Goal: Task Accomplishment & Management: Use online tool/utility

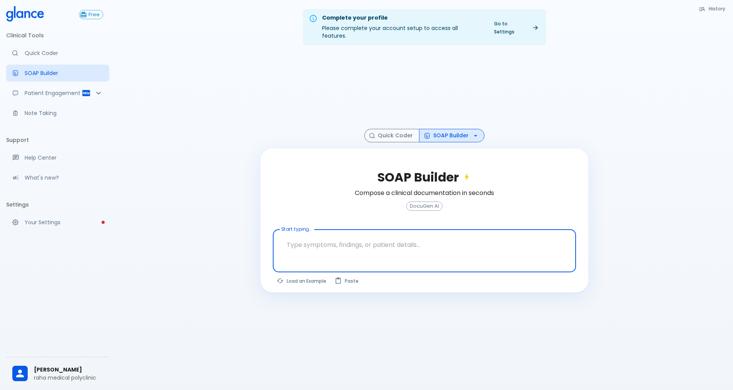
click at [312, 240] on textarea at bounding box center [424, 245] width 292 height 24
type textarea "8"
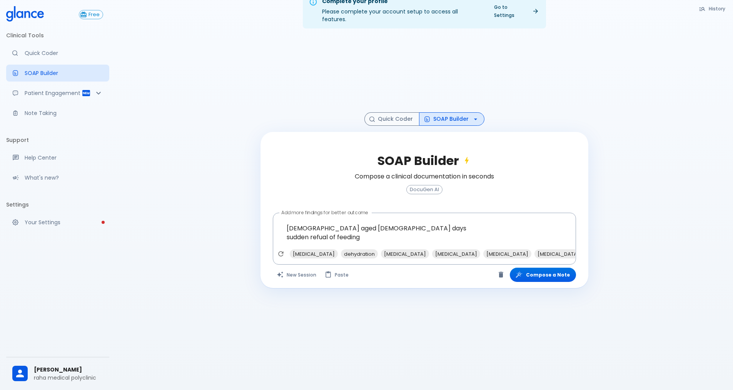
scroll to position [18, 0]
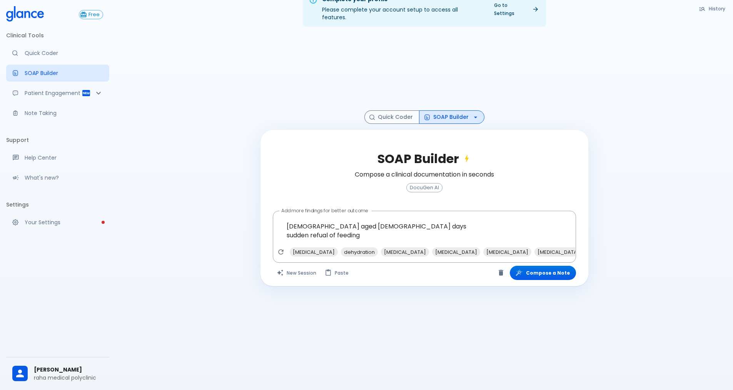
drag, startPoint x: 598, startPoint y: 114, endPoint x: 584, endPoint y: 121, distance: 15.8
drag, startPoint x: 584, startPoint y: 121, endPoint x: 567, endPoint y: 129, distance: 19.1
drag, startPoint x: 567, startPoint y: 129, endPoint x: 362, endPoint y: 227, distance: 226.6
click at [362, 227] on textarea "[DEMOGRAPHIC_DATA] aged [DEMOGRAPHIC_DATA] days sudden refual of feeding" at bounding box center [424, 230] width 292 height 33
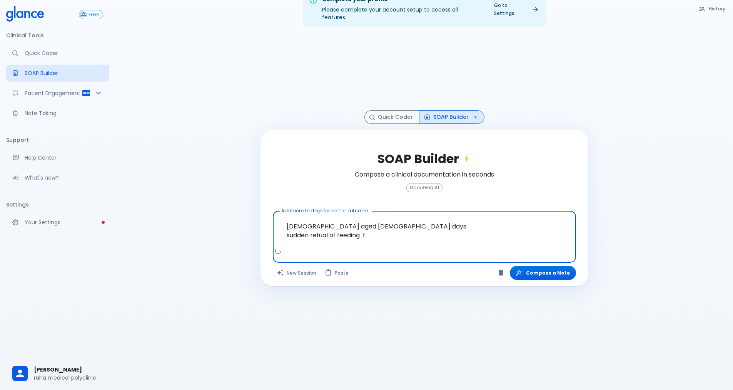
drag, startPoint x: 362, startPoint y: 232, endPoint x: 363, endPoint y: 228, distance: 4.5
click at [363, 228] on textarea "[DEMOGRAPHIC_DATA] aged [DEMOGRAPHIC_DATA] days sudden refual of feeding f" at bounding box center [424, 230] width 292 height 33
click at [369, 228] on textarea "[DEMOGRAPHIC_DATA] aged [DEMOGRAPHIC_DATA] days sudden refual of feeding f" at bounding box center [424, 230] width 292 height 33
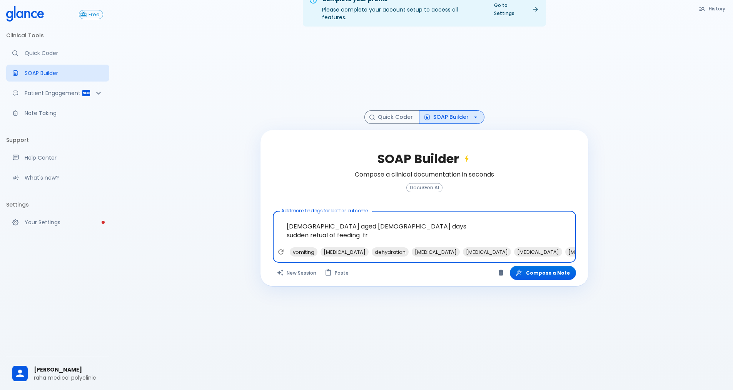
drag, startPoint x: 369, startPoint y: 228, endPoint x: 343, endPoint y: 254, distance: 37.3
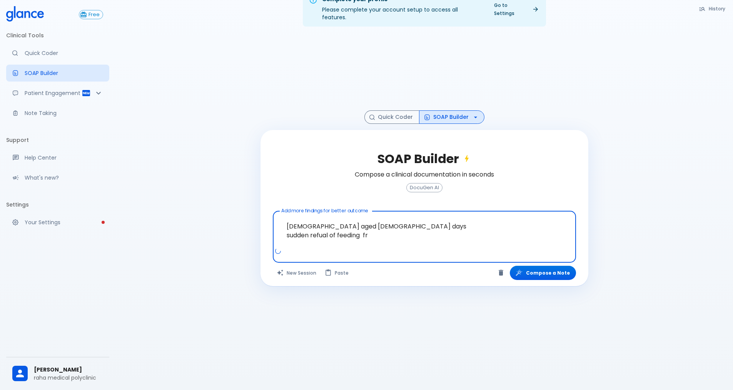
drag, startPoint x: 343, startPoint y: 254, endPoint x: 373, endPoint y: 232, distance: 38.0
click at [373, 232] on textarea "[DEMOGRAPHIC_DATA] aged [DEMOGRAPHIC_DATA] days sudden refual of feeding fr" at bounding box center [424, 230] width 292 height 33
drag, startPoint x: 373, startPoint y: 232, endPoint x: 370, endPoint y: 235, distance: 4.4
drag, startPoint x: 370, startPoint y: 235, endPoint x: 366, endPoint y: 238, distance: 5.5
drag, startPoint x: 366, startPoint y: 238, endPoint x: 390, endPoint y: 226, distance: 27.4
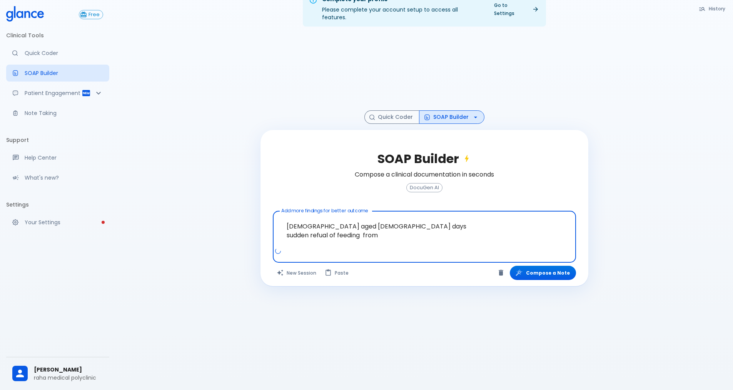
click at [390, 226] on textarea "[DEMOGRAPHIC_DATA] aged [DEMOGRAPHIC_DATA] days sudden refual of feeding from" at bounding box center [424, 230] width 292 height 33
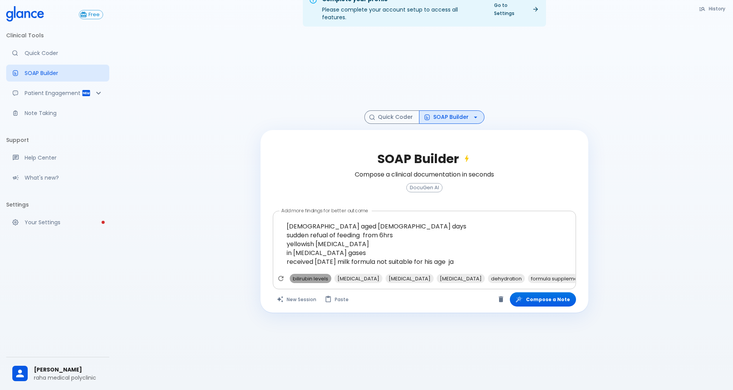
click at [322, 274] on span "bilirubin levels" at bounding box center [311, 278] width 42 height 9
click at [322, 274] on span "[MEDICAL_DATA]" at bounding box center [314, 278] width 48 height 9
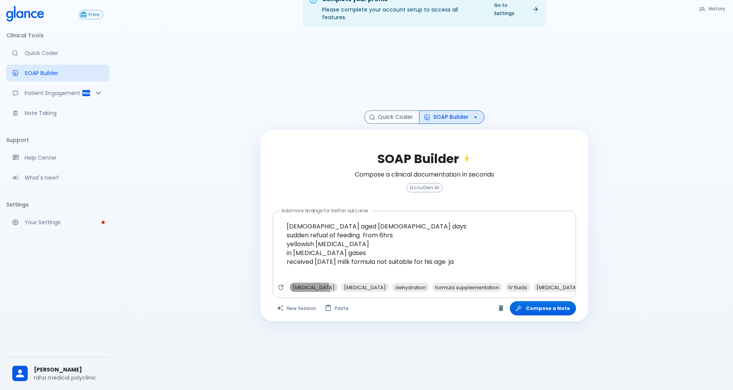
click at [308, 283] on span "[MEDICAL_DATA]" at bounding box center [314, 287] width 48 height 9
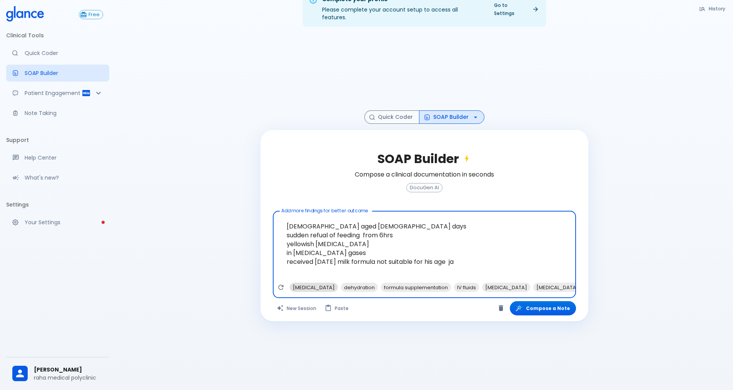
click at [318, 283] on span "[MEDICAL_DATA]" at bounding box center [314, 287] width 48 height 9
click at [511, 283] on span "[MEDICAL_DATA]" at bounding box center [506, 287] width 48 height 9
click at [375, 283] on span "formula supplementation" at bounding box center [365, 287] width 70 height 9
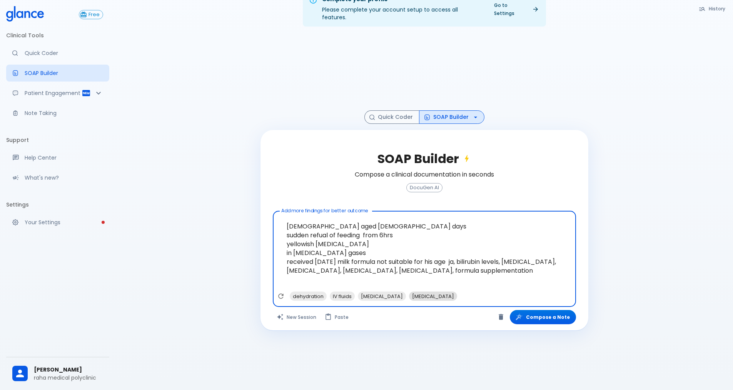
click at [436, 292] on span "[MEDICAL_DATA]" at bounding box center [433, 296] width 48 height 9
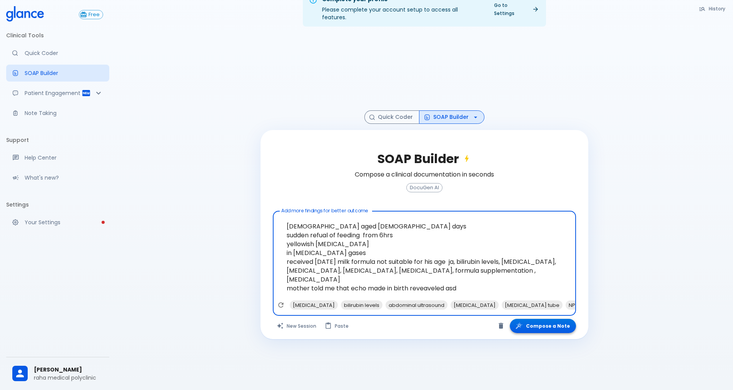
type textarea "[DEMOGRAPHIC_DATA] aged [DEMOGRAPHIC_DATA] days sudden refual of feeding from 6…"
click at [535, 319] on button "Compose a Note" at bounding box center [543, 326] width 66 height 14
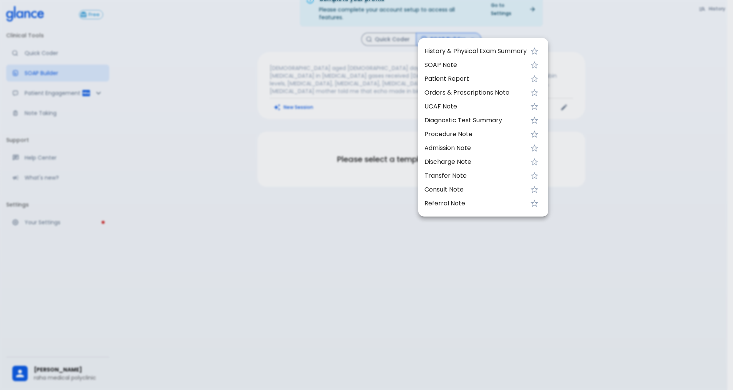
click at [450, 169] on li "Transfer Note" at bounding box center [483, 176] width 130 height 14
click at [410, 105] on div at bounding box center [366, 195] width 733 height 390
click at [403, 108] on div at bounding box center [366, 195] width 733 height 390
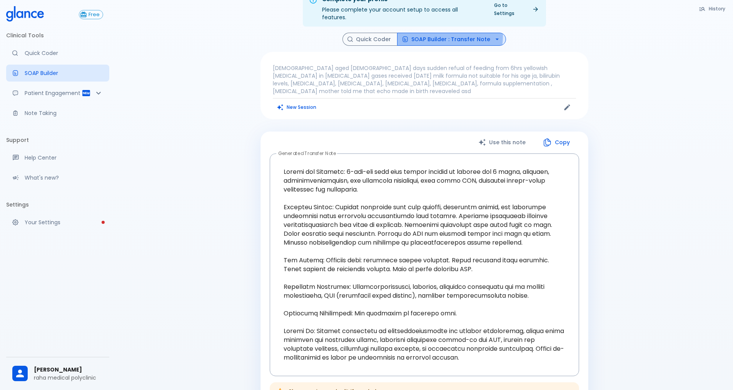
click at [428, 33] on button "SOAP Builder : Transfer Note" at bounding box center [451, 39] width 109 height 13
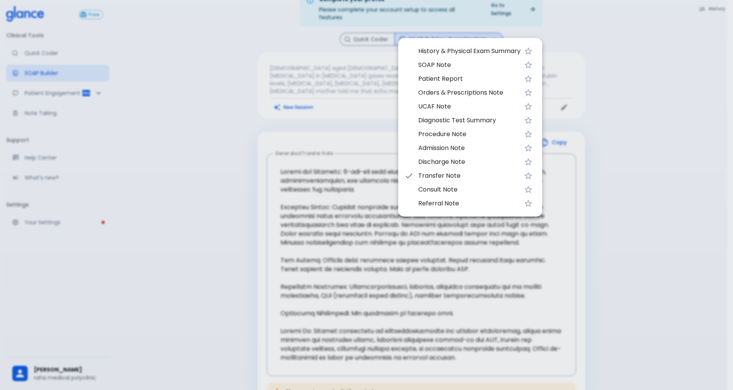
click at [494, 29] on div at bounding box center [366, 195] width 733 height 390
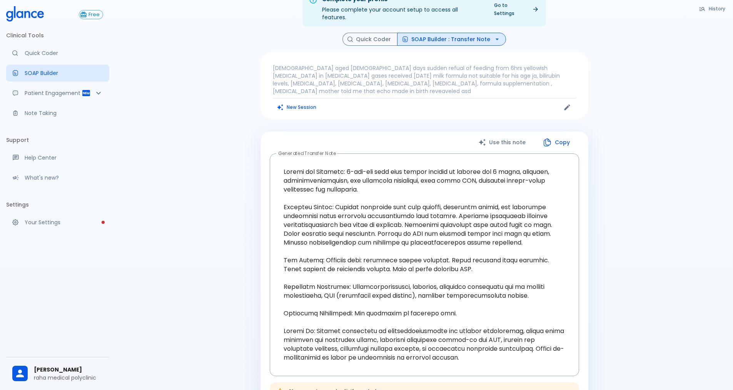
click at [494, 35] on icon "button" at bounding box center [497, 39] width 8 height 8
click at [446, 33] on button "SOAP Builder : Transfer Note" at bounding box center [451, 39] width 109 height 13
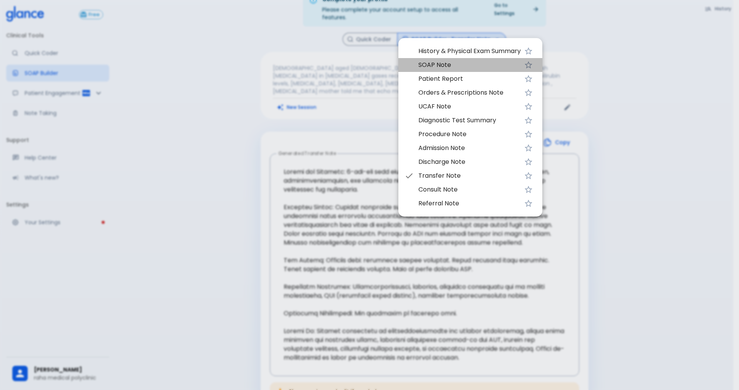
click at [442, 64] on span "SOAP Note" at bounding box center [469, 64] width 102 height 9
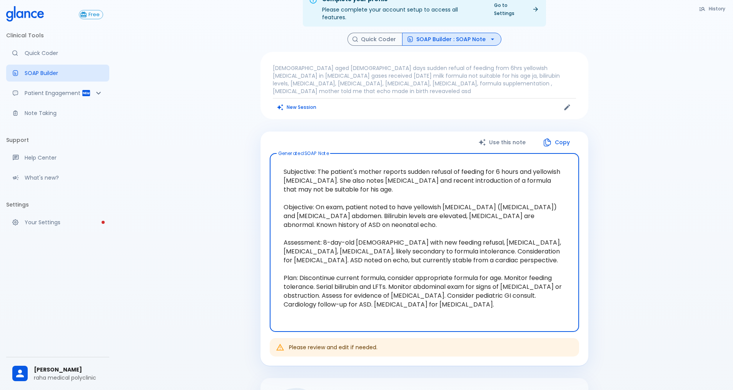
drag, startPoint x: 320, startPoint y: 162, endPoint x: 378, endPoint y: 185, distance: 62.8
click at [378, 185] on textarea "Subjective: The patient's mother reports sudden refusal of feeding for 6 hours …" at bounding box center [424, 243] width 298 height 166
click at [314, 160] on textarea "Subjective: The patient's mother reports sudden refusal of feeding for 6 hours …" at bounding box center [424, 243] width 298 height 166
drag, startPoint x: 318, startPoint y: 161, endPoint x: 534, endPoint y: 262, distance: 238.2
click at [534, 262] on textarea "Subjective: The patient's mother reports sudden refusal of feeding for 6 hours …" at bounding box center [424, 243] width 298 height 166
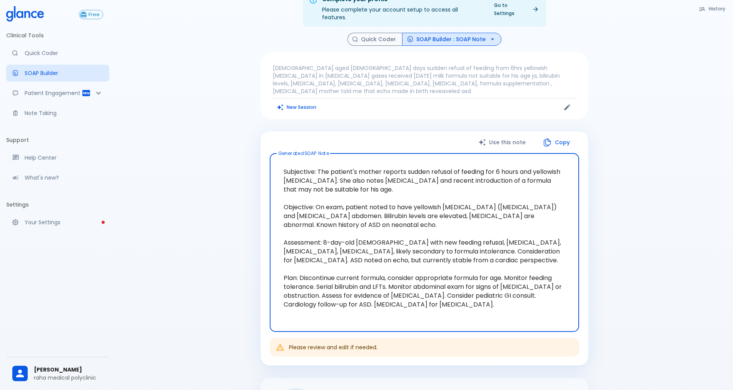
click at [349, 259] on textarea "Subjective: The patient's mother reports sudden refusal of feeding for 6 hours …" at bounding box center [424, 243] width 298 height 166
drag, startPoint x: 297, startPoint y: 275, endPoint x: 376, endPoint y: 307, distance: 84.9
click at [376, 307] on textarea "Subjective: The patient's mother reports sudden refusal of feeding for 6 hours …" at bounding box center [424, 243] width 298 height 166
drag, startPoint x: 318, startPoint y: 162, endPoint x: 376, endPoint y: 313, distance: 161.8
click at [376, 313] on textarea "Subjective: The patient's mother reports sudden refusal of feeding for 6 hours …" at bounding box center [424, 243] width 298 height 166
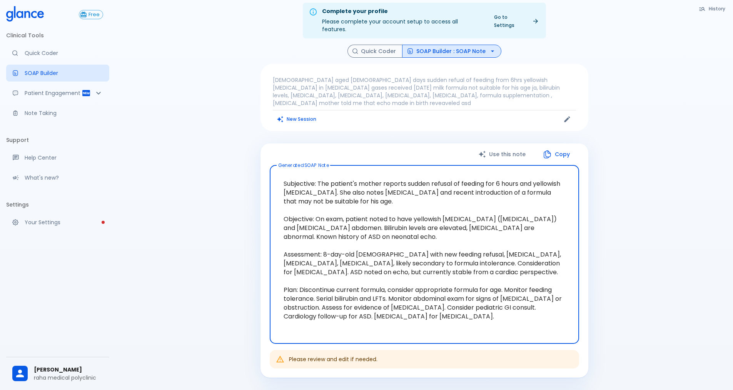
scroll to position [0, 0]
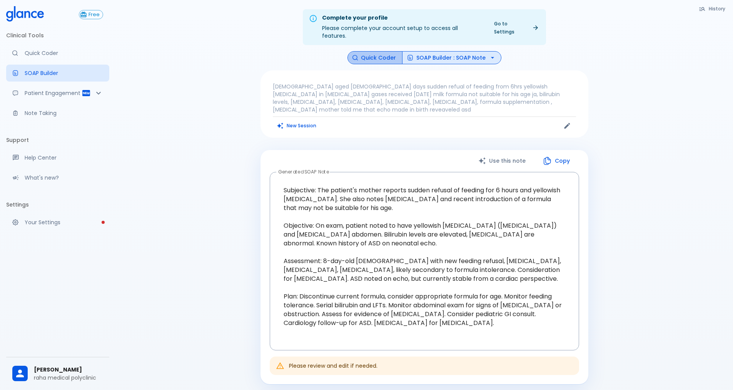
click at [380, 51] on button "Quick Coder" at bounding box center [374, 57] width 55 height 13
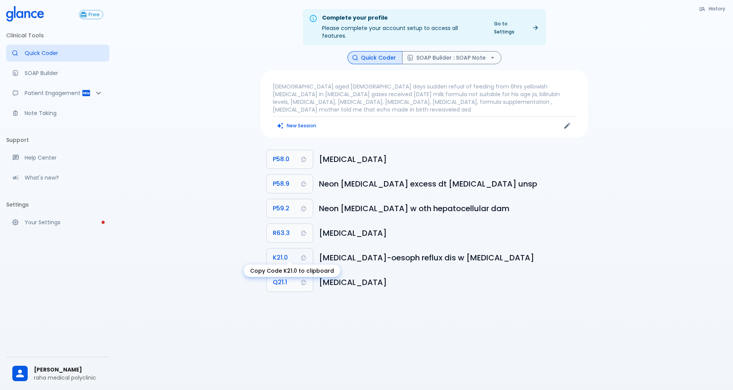
click at [302, 255] on icon "Copy Code K21.0 to clipboard" at bounding box center [303, 258] width 6 height 6
click at [303, 255] on icon "Copy Code K21.0 to clipboard" at bounding box center [303, 258] width 6 height 6
click at [305, 279] on icon "Copy Code Q21.1 to clipboard" at bounding box center [303, 282] width 6 height 6
